Goal: Transaction & Acquisition: Subscribe to service/newsletter

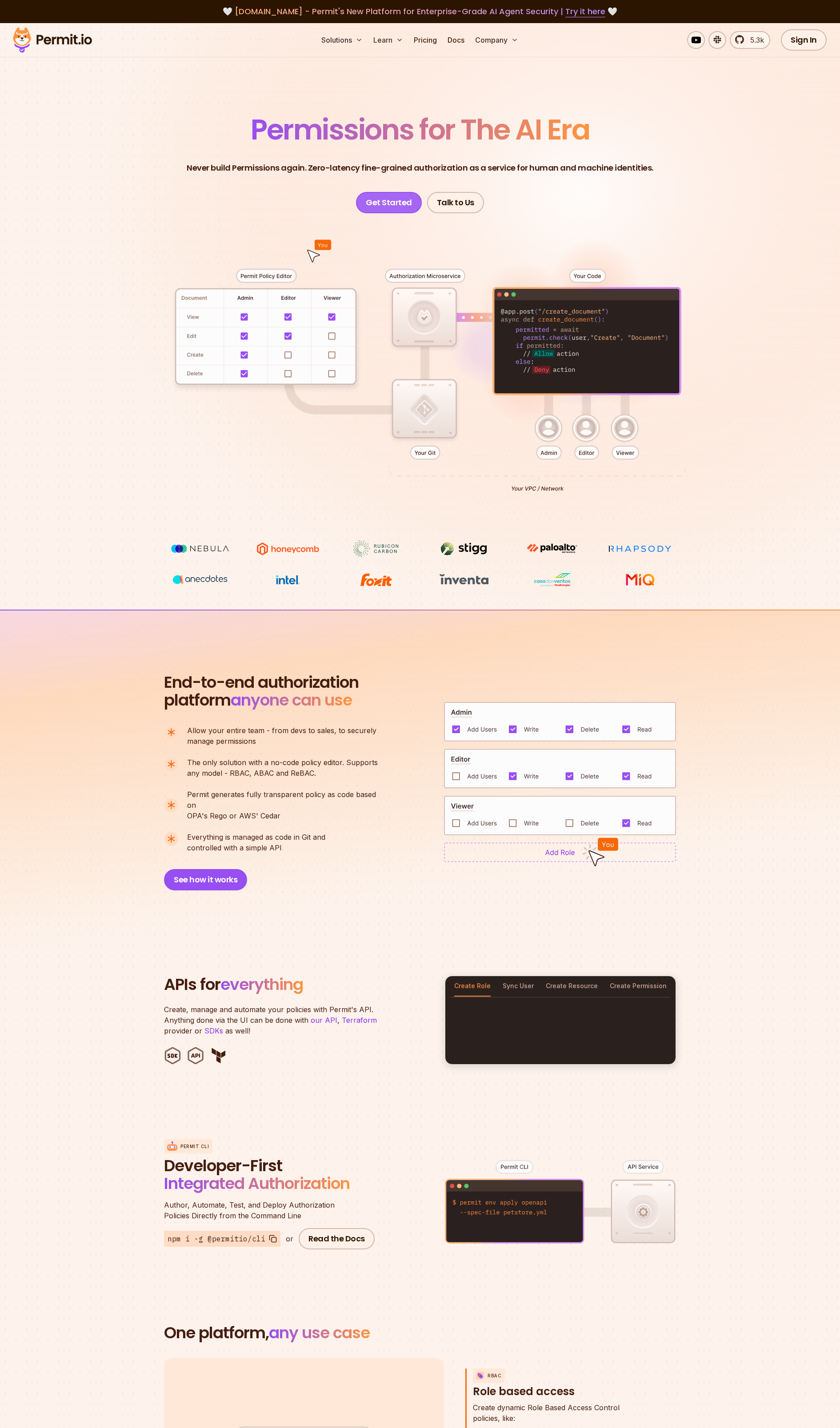
click at [394, 200] on link "Get Started" at bounding box center [389, 202] width 66 height 21
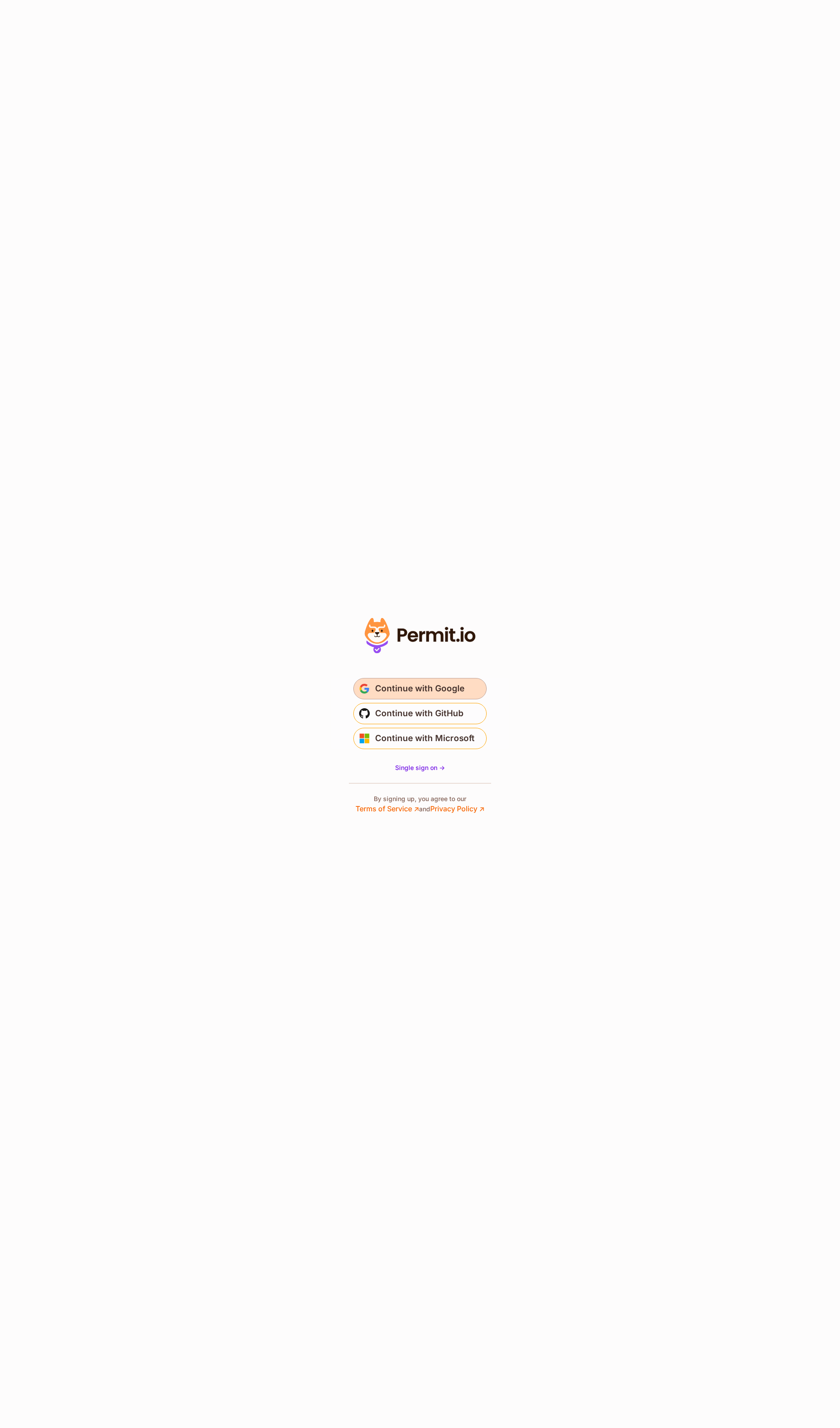
click at [421, 685] on span "Continue with Google" at bounding box center [420, 688] width 90 height 14
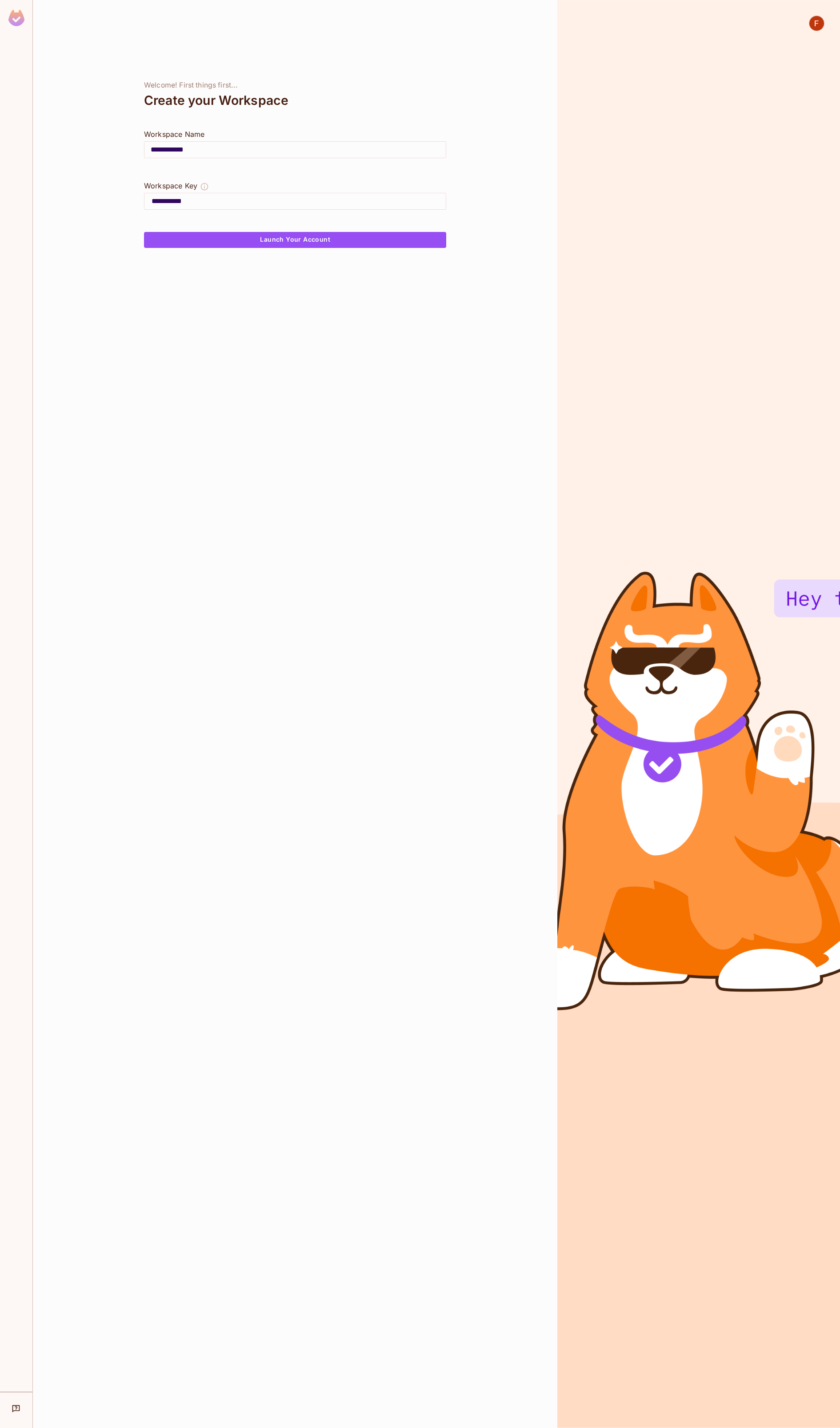
click at [346, 436] on div "**********" at bounding box center [295, 714] width 524 height 1428
click at [300, 240] on button "Launch Your Account" at bounding box center [294, 239] width 302 height 16
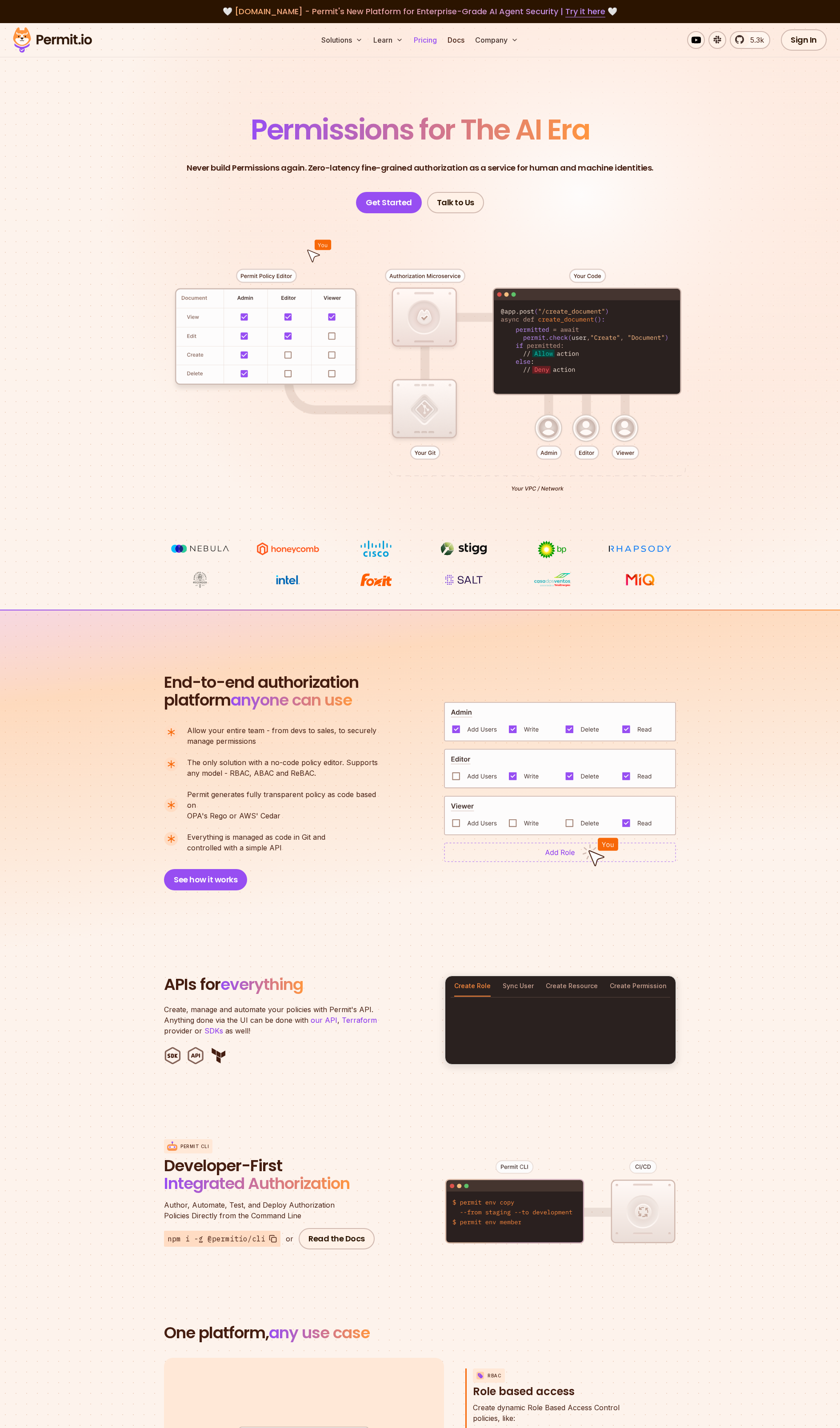
click at [432, 41] on link "Pricing" at bounding box center [425, 40] width 30 height 18
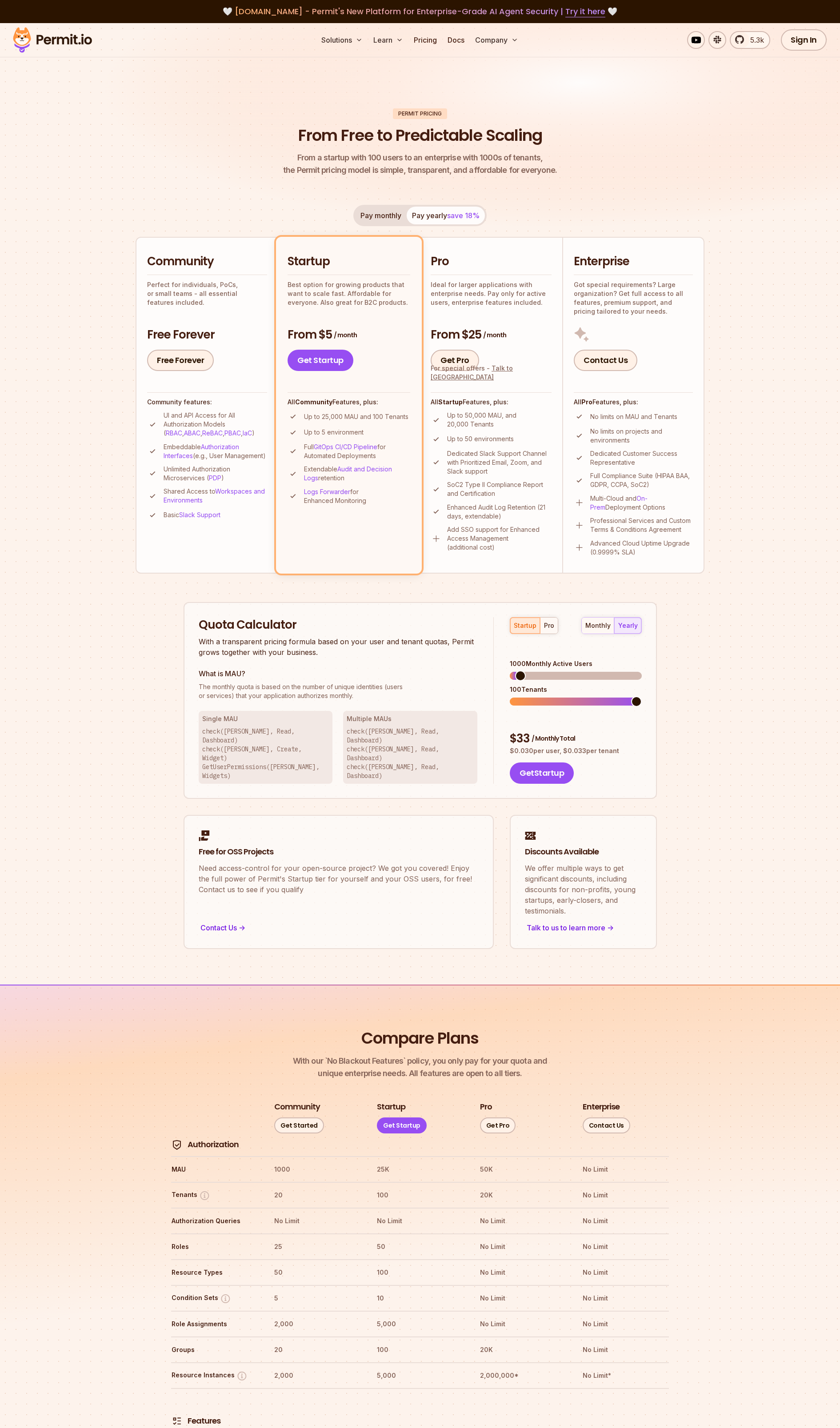
click at [410, 31] on link "Pricing" at bounding box center [425, 40] width 30 height 18
click at [526, 625] on div "startup pro" at bounding box center [533, 626] width 48 height 17
